Goal: Information Seeking & Learning: Learn about a topic

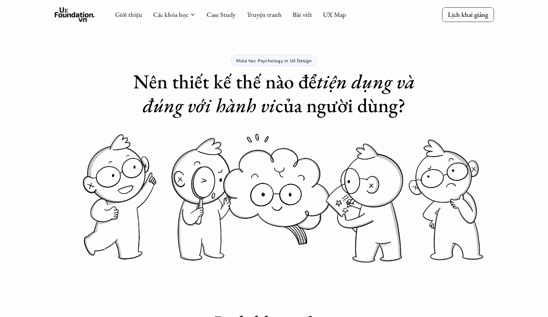
click at [281, 60] on p "Khóa học Psychology in UX Design" at bounding box center [274, 60] width 76 height 5
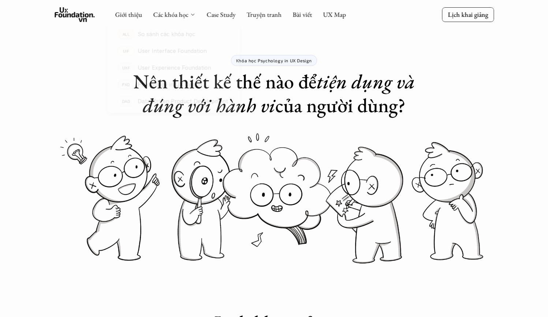
click at [190, 14] on icon at bounding box center [193, 15] width 6 height 6
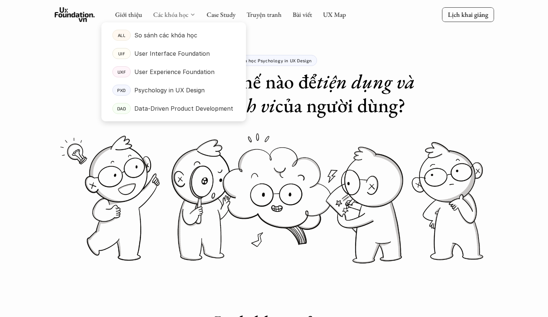
click at [169, 16] on link "Các khóa học" at bounding box center [170, 14] width 35 height 8
click at [169, 15] on link "Các khóa học" at bounding box center [170, 14] width 35 height 8
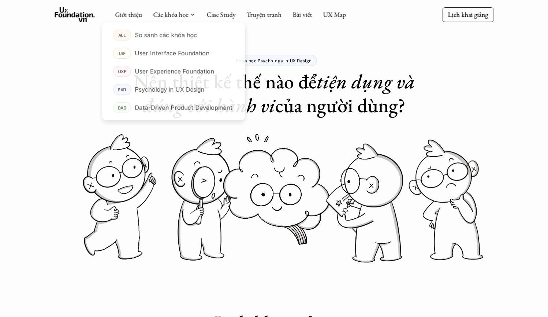
click at [339, 47] on div "Khóa học Psychology in UX Design Nên thiết kế thế nào để tiện dụng và đúng với …" at bounding box center [274, 58] width 293 height 117
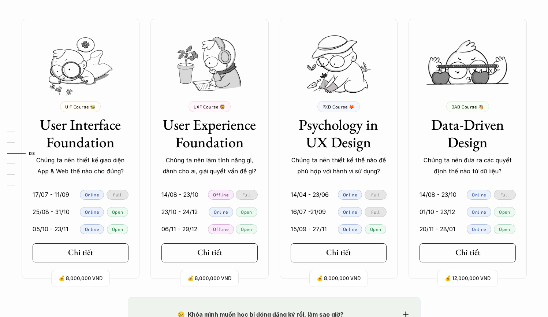
scroll to position [668, 0]
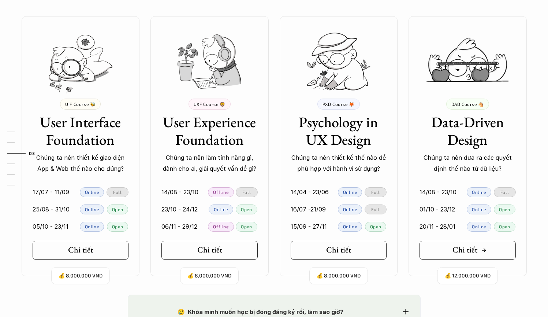
click at [495, 251] on link "Chi tiết" at bounding box center [468, 250] width 96 height 19
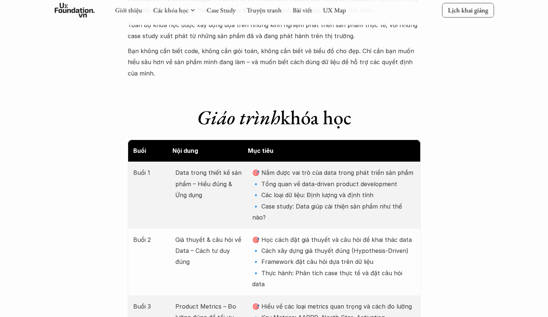
scroll to position [875, 0]
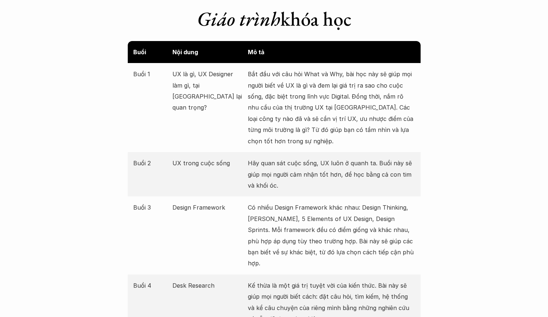
scroll to position [847, 0]
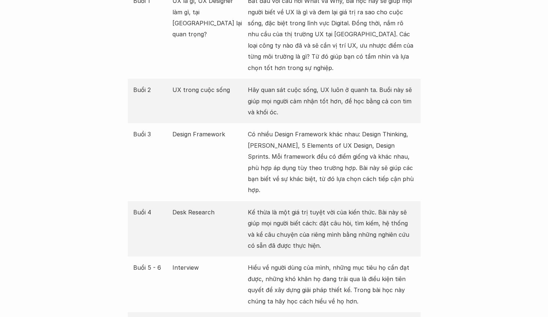
scroll to position [915, 0]
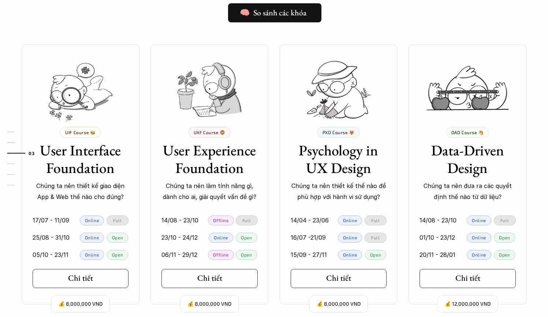
scroll to position [702, 0]
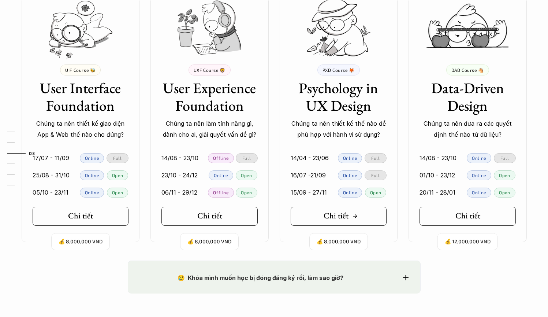
click at [344, 217] on h5 "Chi tiết" at bounding box center [336, 216] width 25 height 10
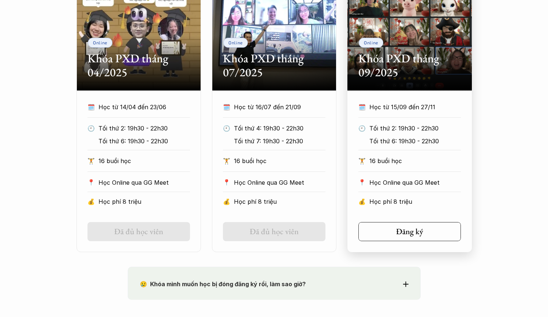
scroll to position [385, 0]
